Goal: Use online tool/utility: Utilize a website feature to perform a specific function

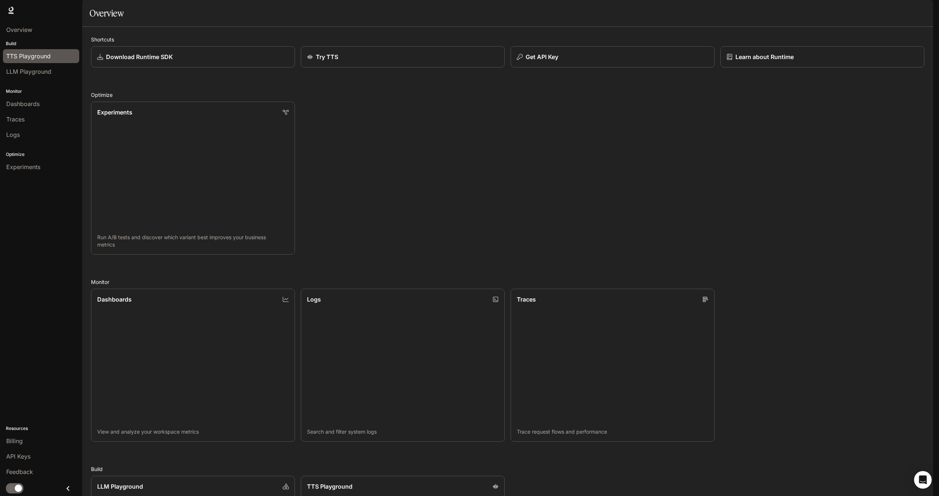
click at [26, 58] on span "TTS Playground" at bounding box center [28, 56] width 44 height 9
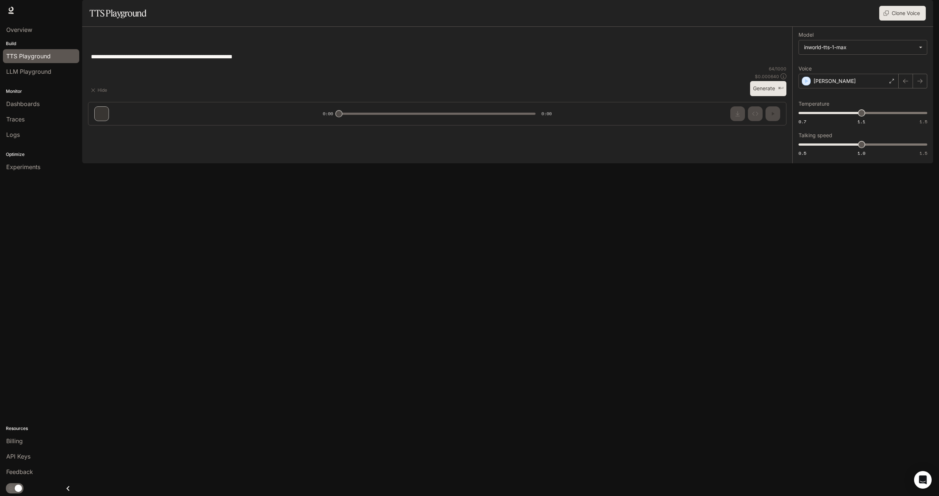
type input "***"
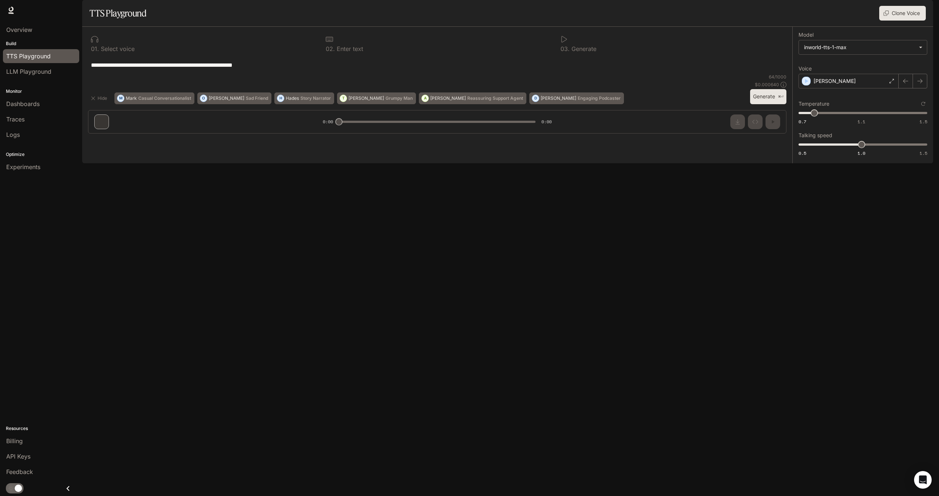
click at [906, 21] on button "Clone Voice" at bounding box center [902, 13] width 47 height 15
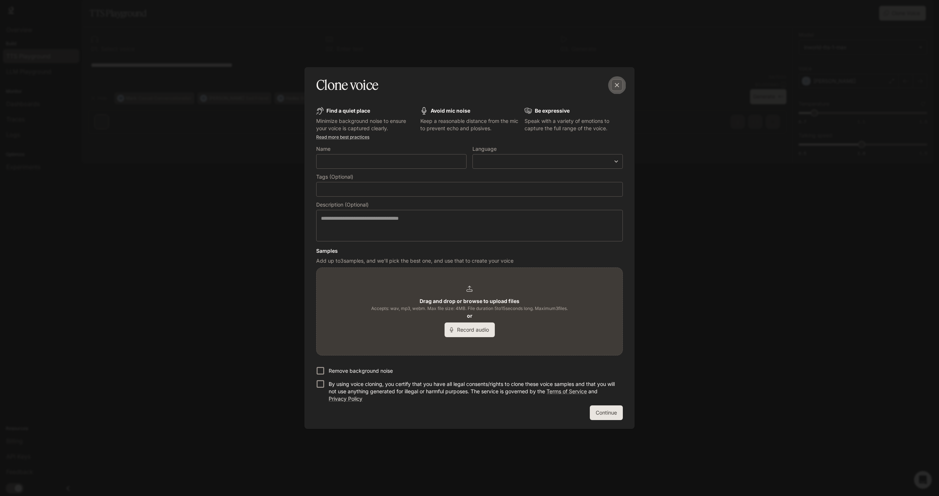
click at [617, 87] on icon "button" at bounding box center [616, 84] width 7 height 7
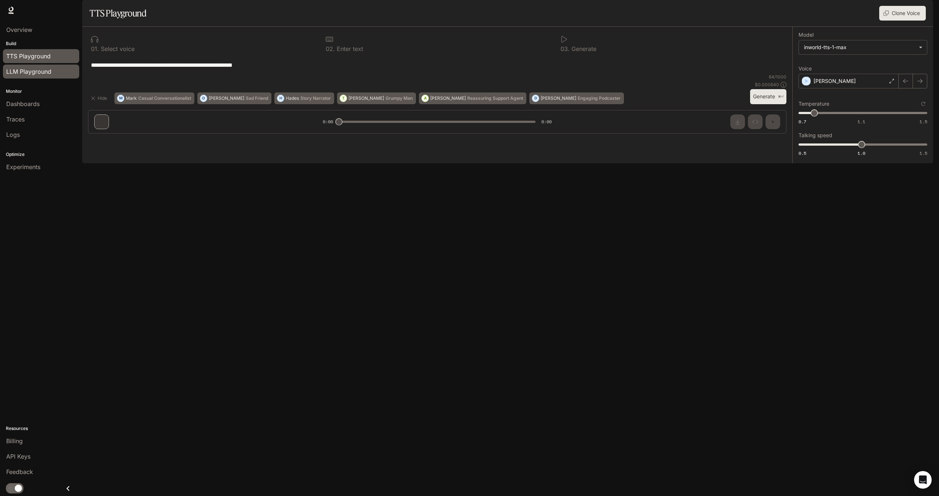
click at [33, 77] on link "LLM Playground" at bounding box center [41, 72] width 76 height 14
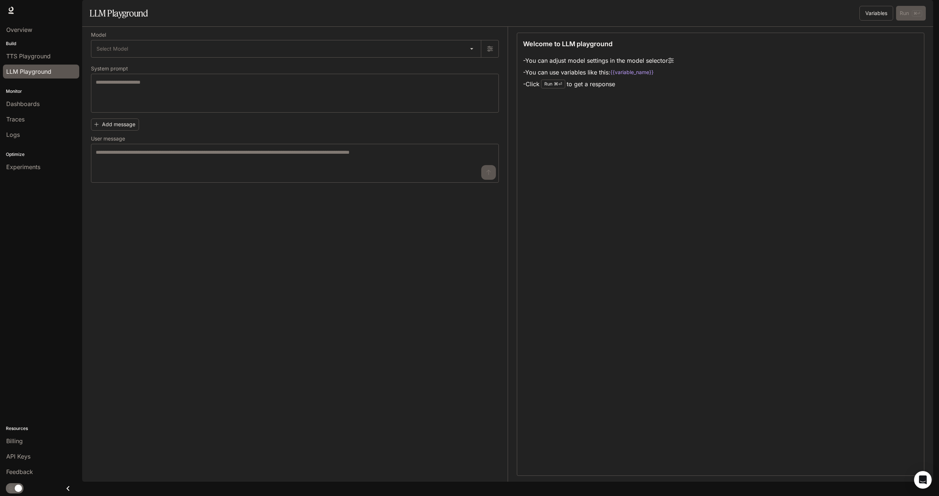
click at [925, 12] on icon "button" at bounding box center [923, 10] width 6 height 6
